Goal: Information Seeking & Learning: Learn about a topic

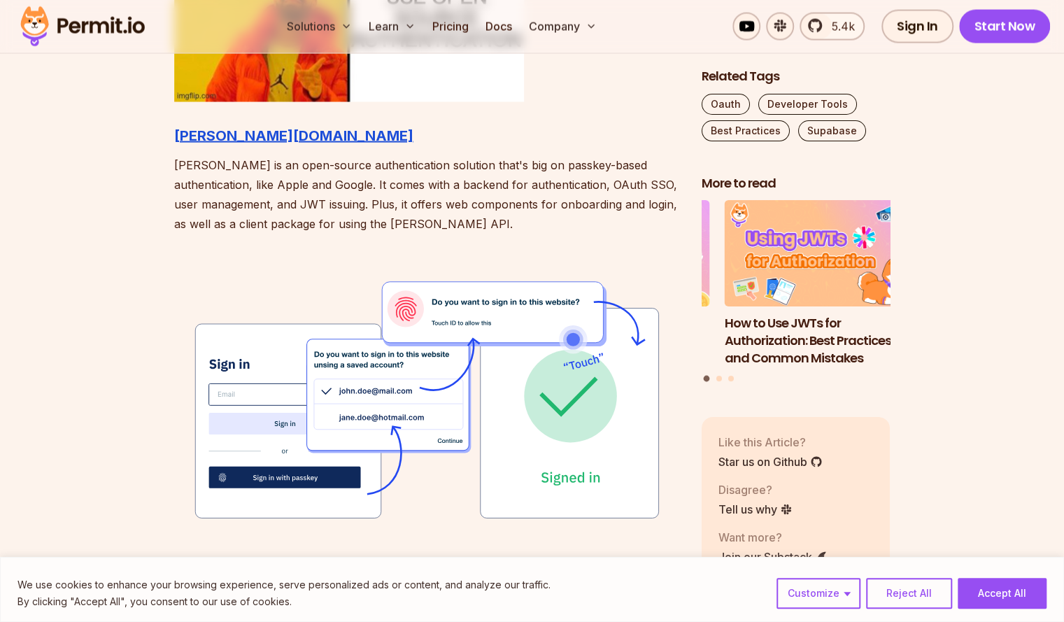
scroll to position [1668, 0]
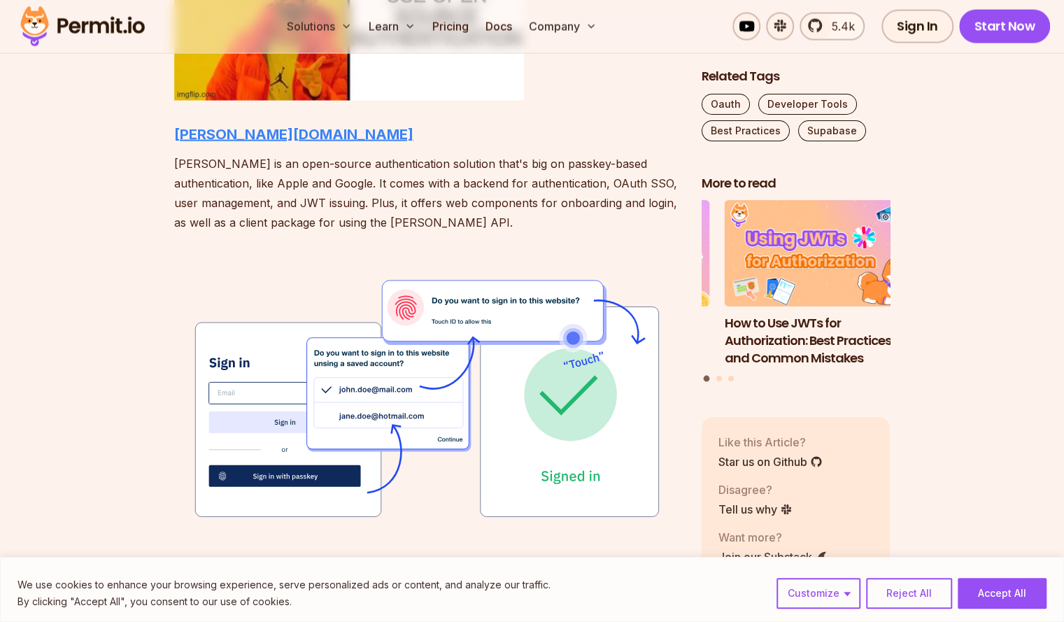
click at [192, 131] on strong "[PERSON_NAME][DOMAIN_NAME]" at bounding box center [293, 134] width 239 height 17
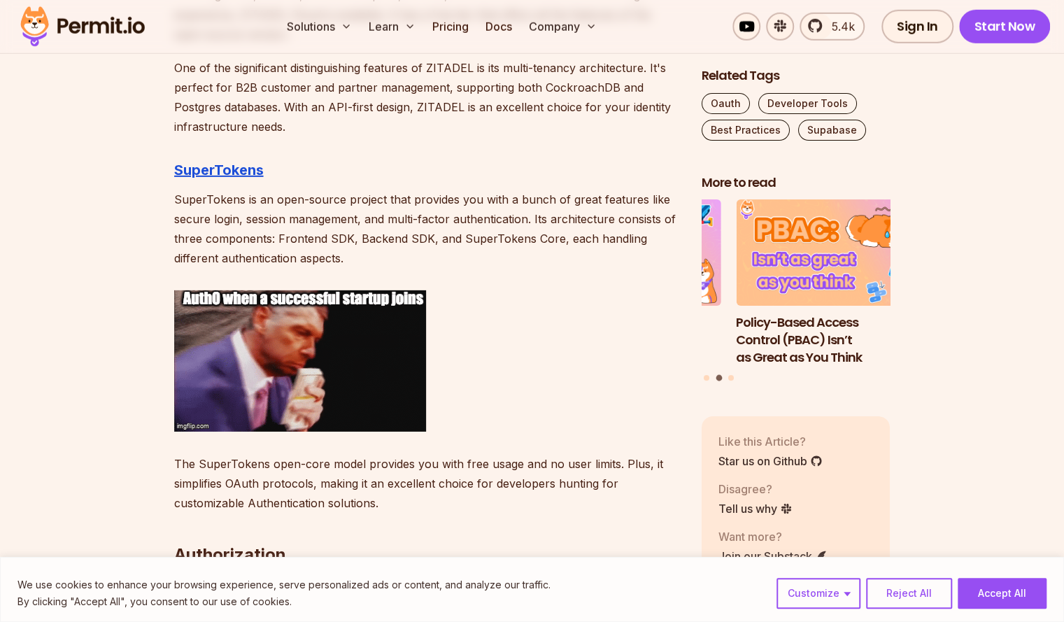
scroll to position [2524, 0]
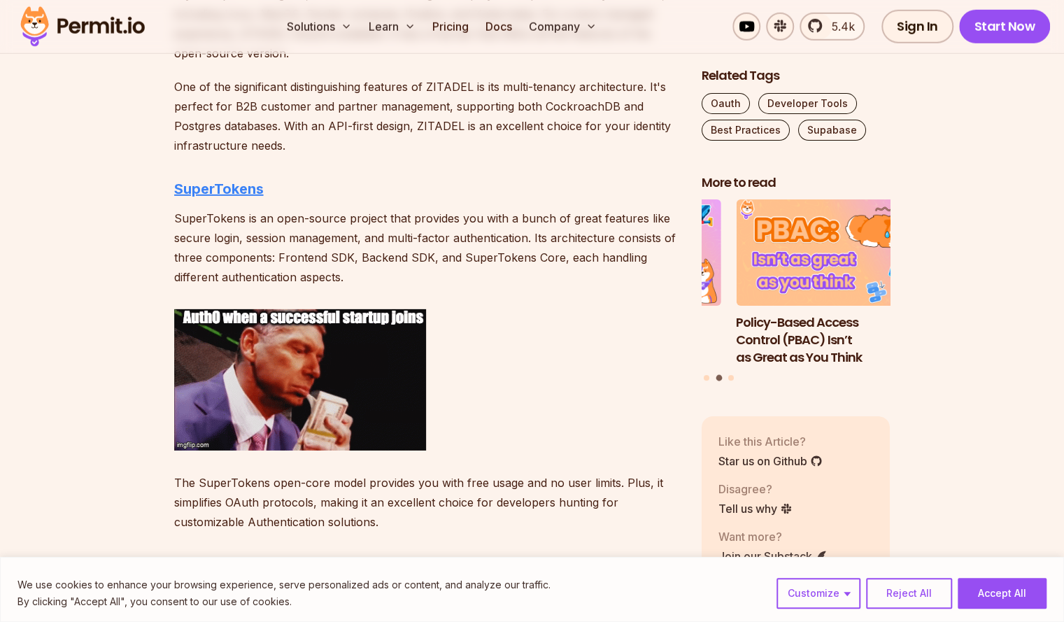
click at [213, 185] on strong "SuperTokens" at bounding box center [219, 188] width 90 height 17
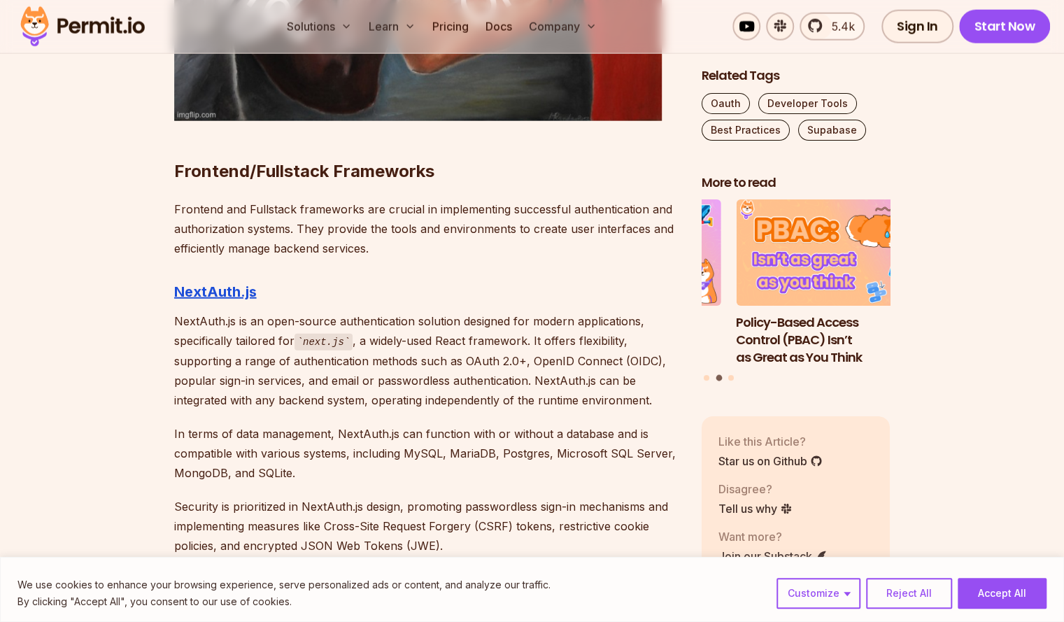
scroll to position [5277, 0]
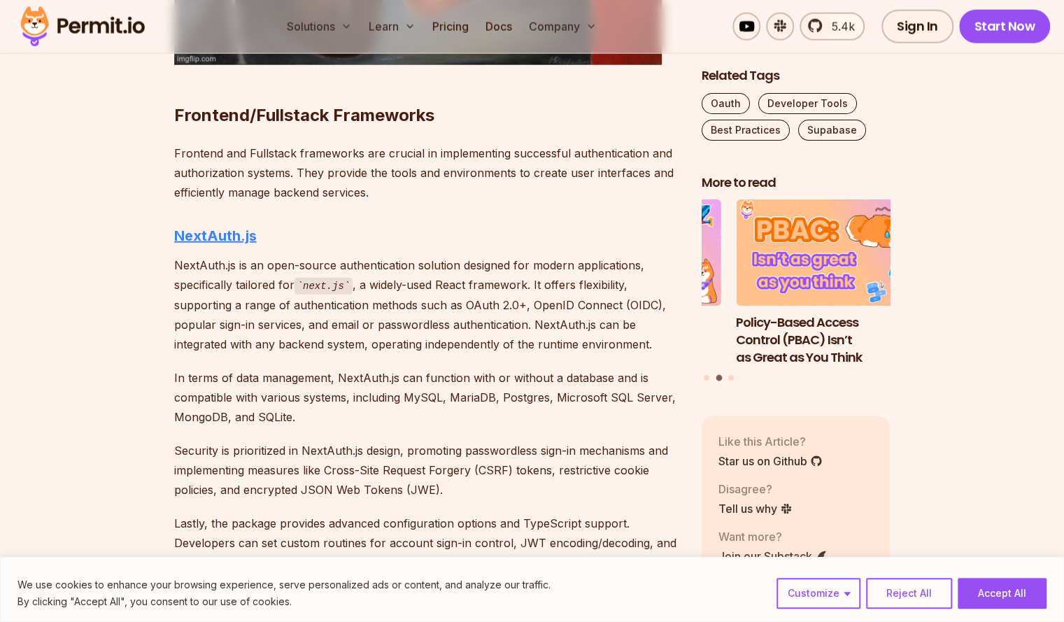
click at [215, 227] on strong "NextAuth.js" at bounding box center [215, 235] width 83 height 17
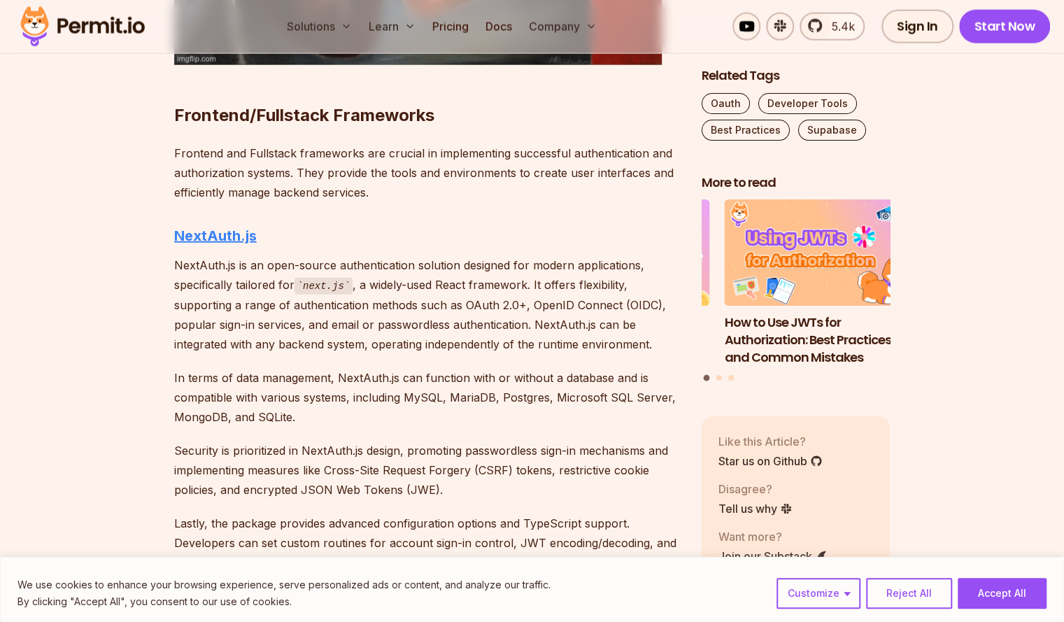
click at [217, 227] on strong "NextAuth.js" at bounding box center [215, 235] width 83 height 17
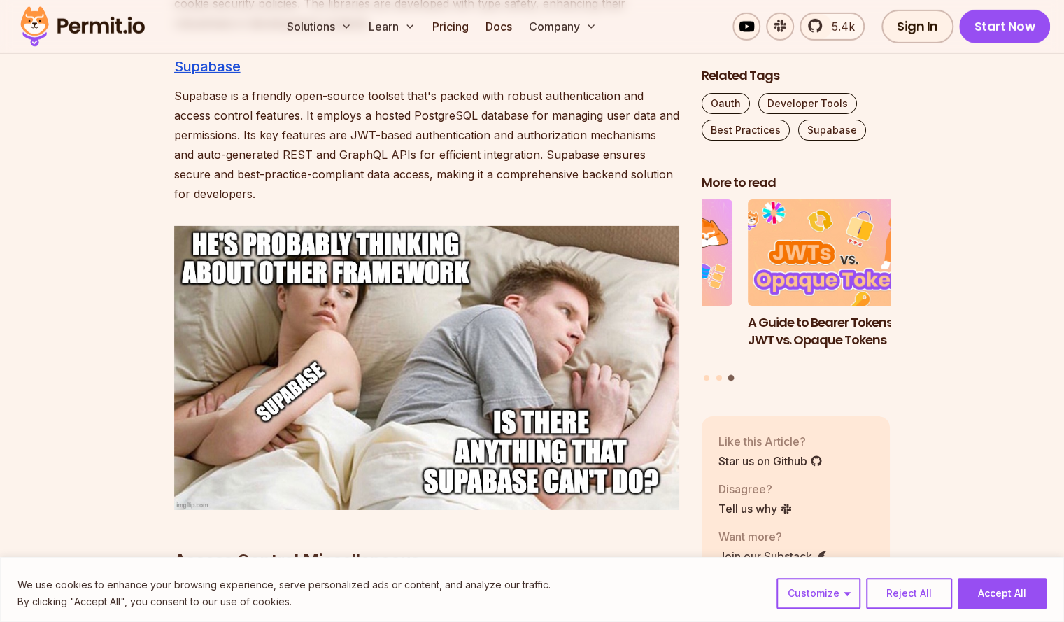
scroll to position [5771, 0]
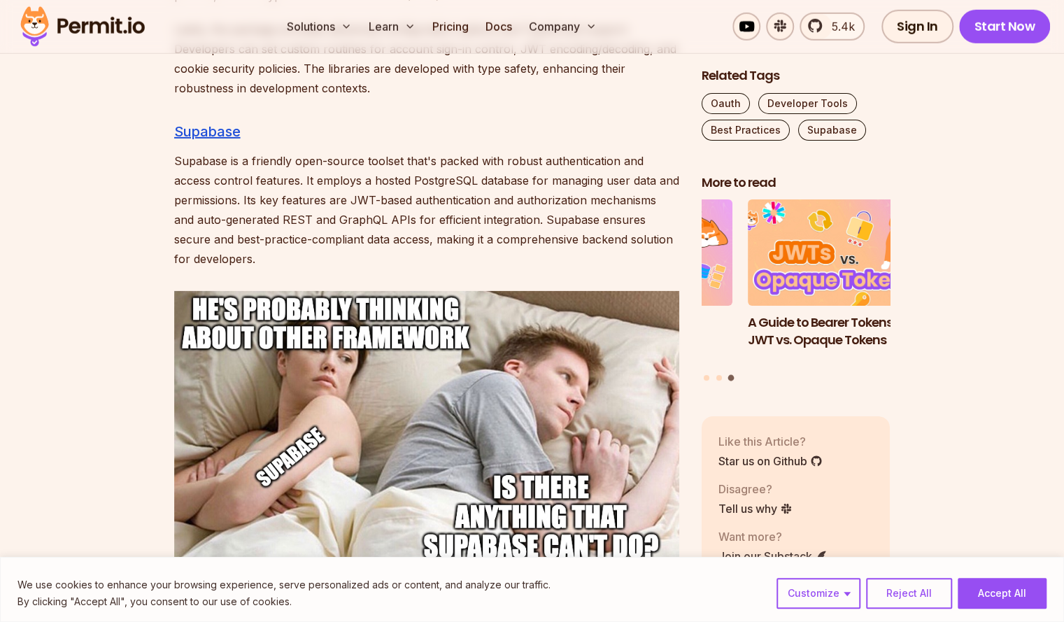
click at [208, 120] on h3 "Supabase" at bounding box center [426, 131] width 505 height 22
click at [207, 123] on link "Supabase" at bounding box center [207, 131] width 66 height 17
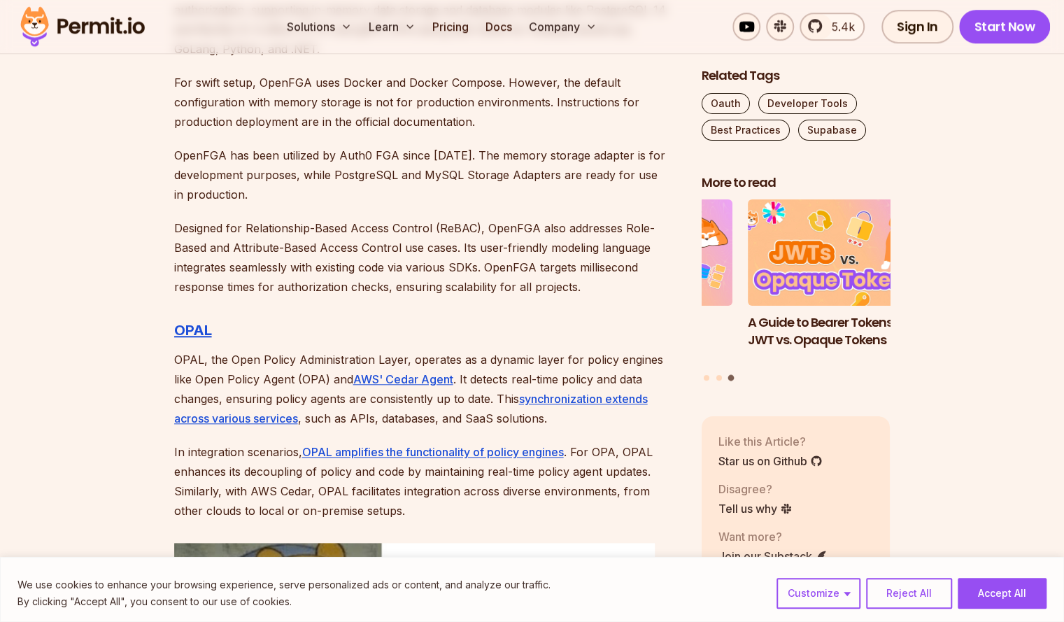
scroll to position [3652, 0]
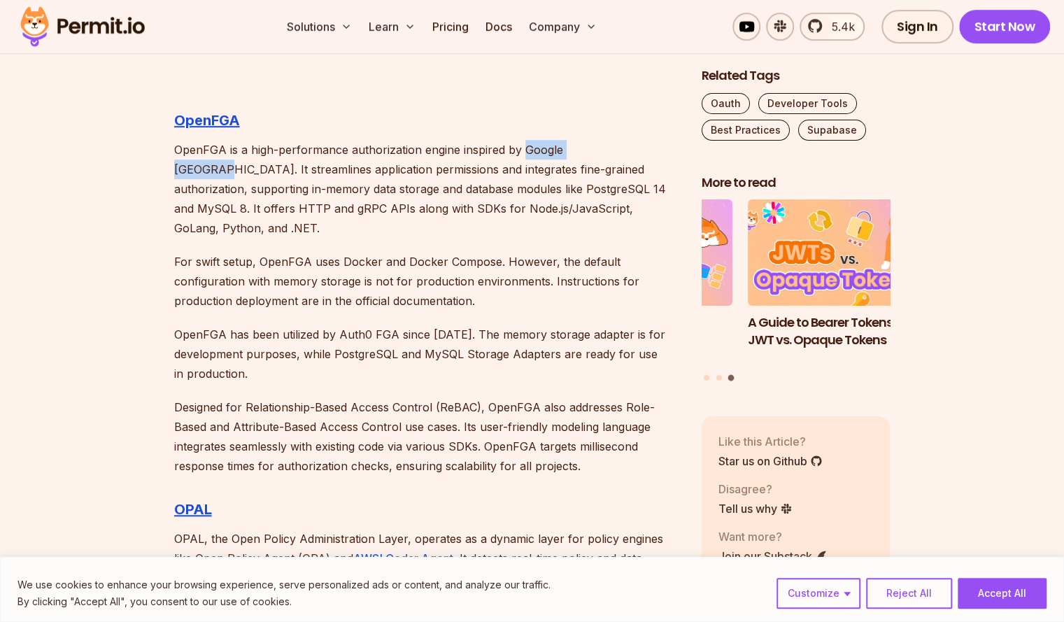
drag, startPoint x: 523, startPoint y: 150, endPoint x: 608, endPoint y: 147, distance: 84.7
click at [608, 147] on p "OpenFGA is a high-performance authorization engine inspired by Google [GEOGRAPH…" at bounding box center [426, 189] width 505 height 98
copy p "Google [GEOGRAPHIC_DATA]"
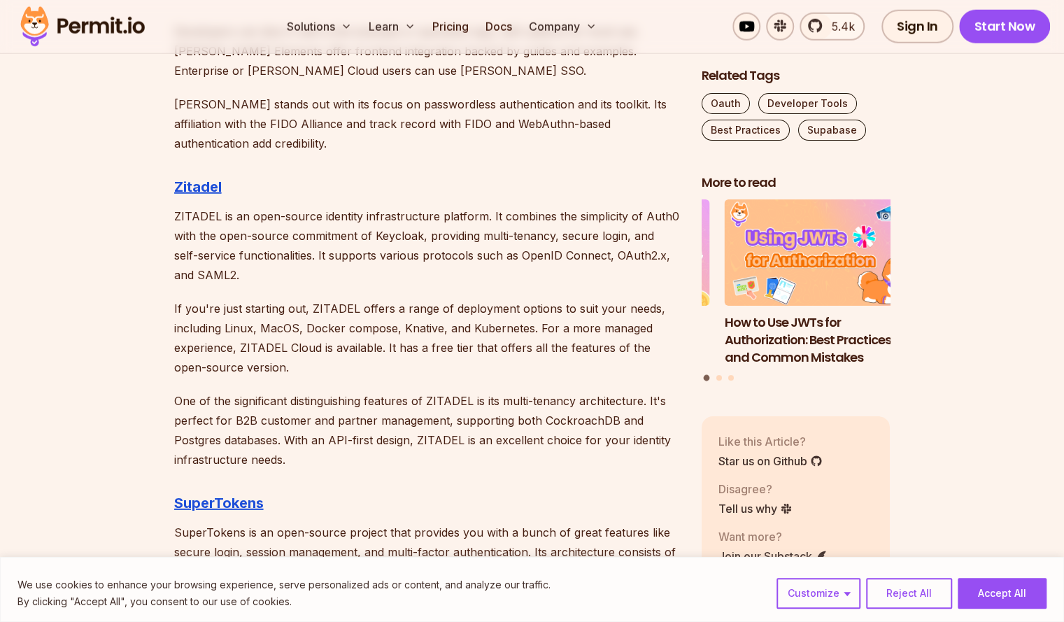
scroll to position [2198, 0]
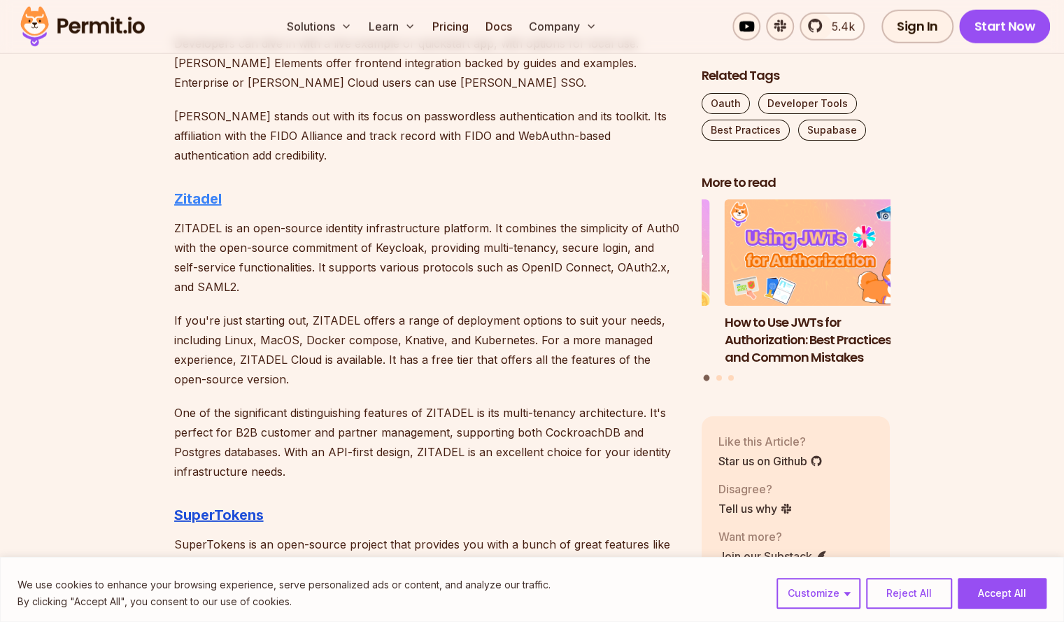
click at [199, 201] on strong "Zitadel" at bounding box center [198, 198] width 48 height 17
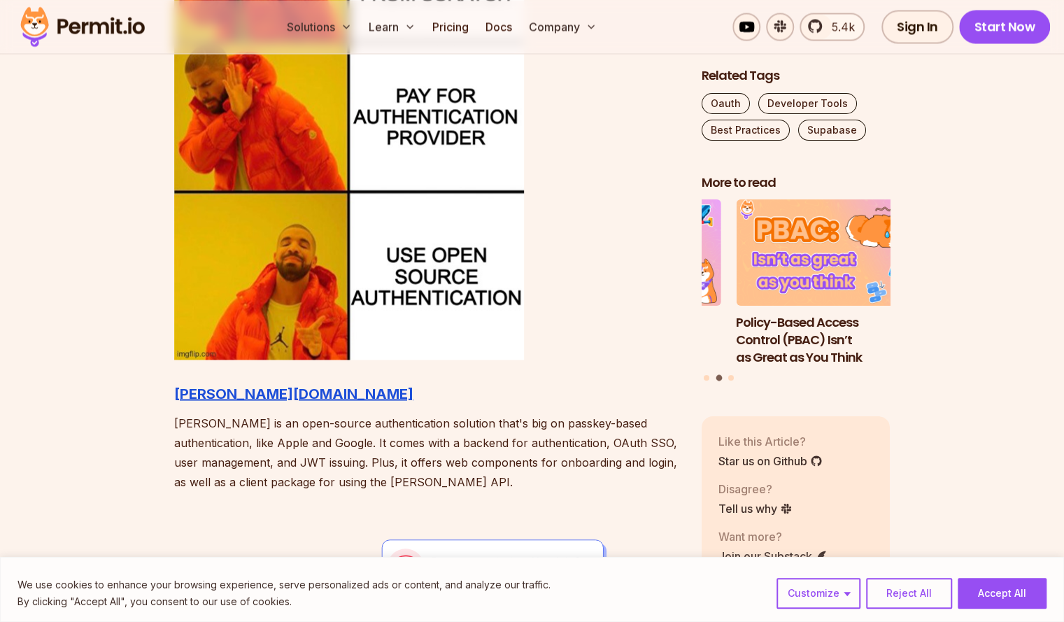
scroll to position [1412, 0]
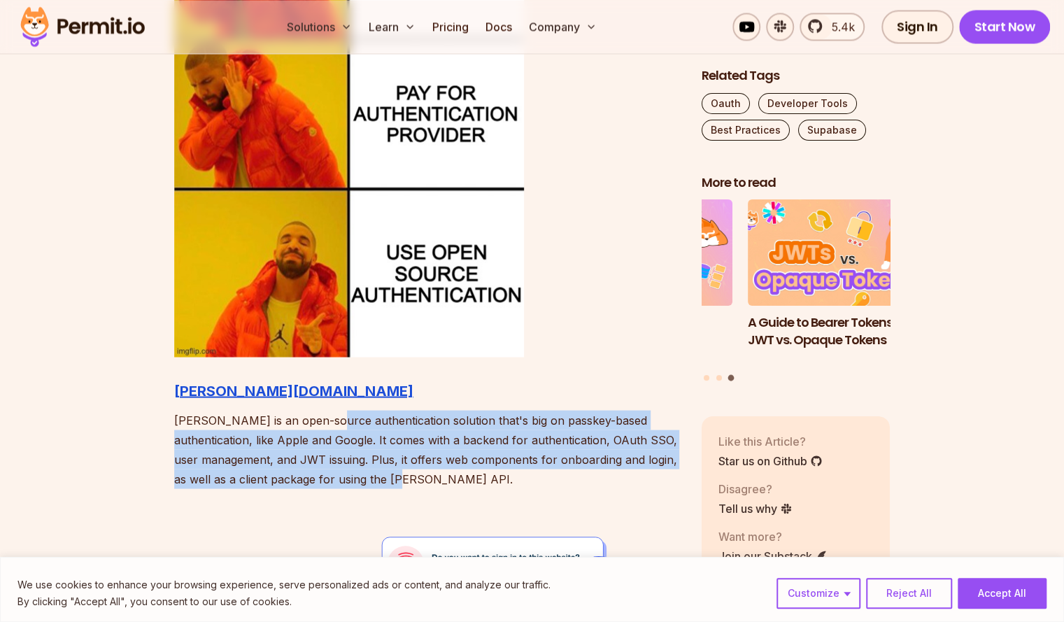
drag, startPoint x: 326, startPoint y: 410, endPoint x: 462, endPoint y: 469, distance: 147.9
click at [462, 469] on p "[PERSON_NAME] is an open-source authentication solution that's big on passkey-b…" at bounding box center [426, 449] width 505 height 78
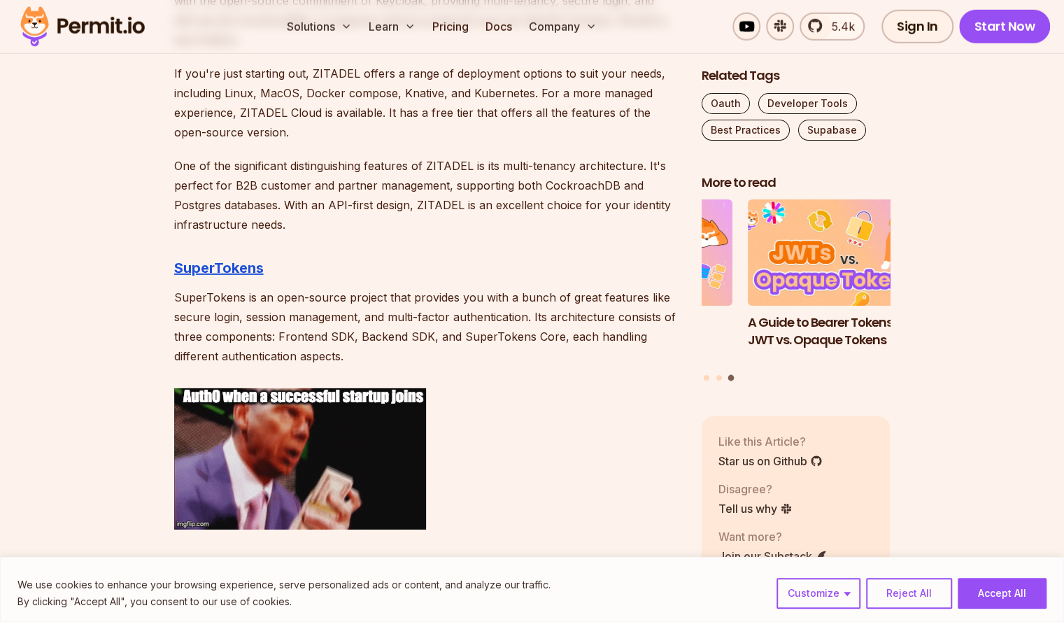
scroll to position [2449, 0]
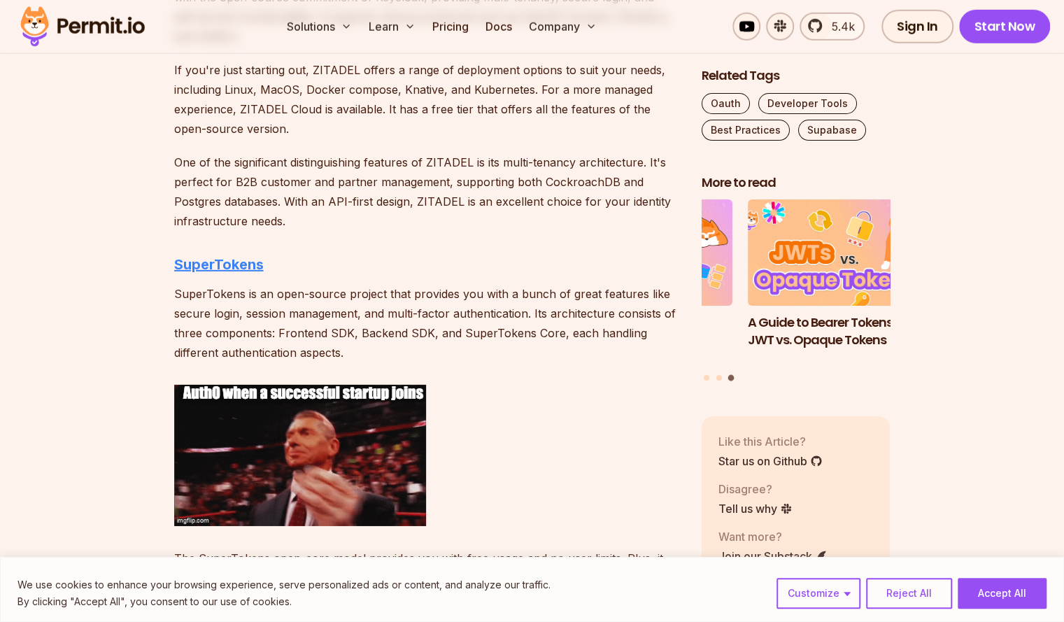
click at [219, 266] on strong "SuperTokens" at bounding box center [219, 264] width 90 height 17
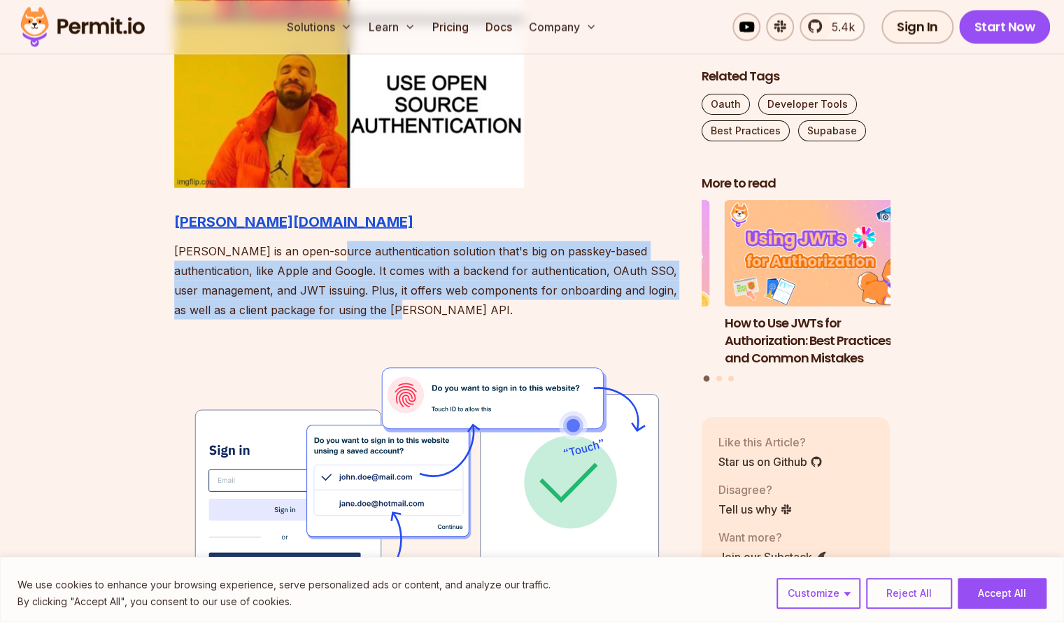
scroll to position [1585, 0]
